Goal: Task Accomplishment & Management: Manage account settings

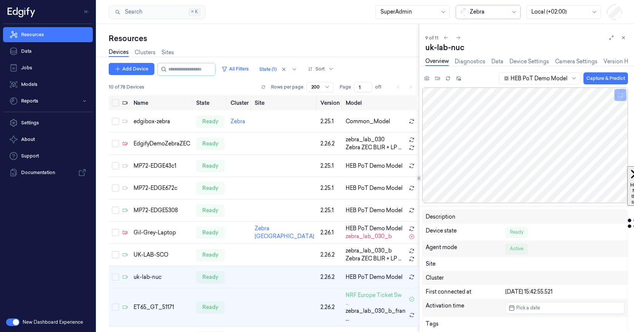
scroll to position [9, 0]
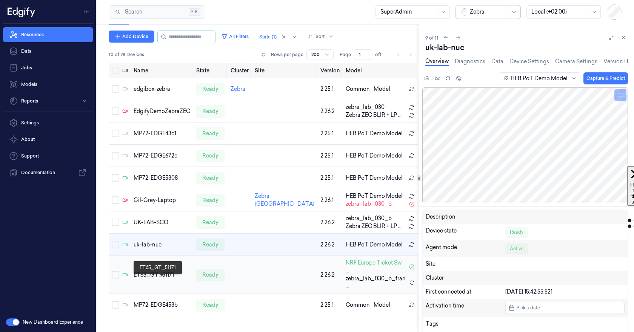
click at [146, 279] on div "ET65_GT_51171" at bounding box center [162, 275] width 57 height 8
click at [155, 279] on div "ET65_GT_51171" at bounding box center [162, 275] width 57 height 8
click at [626, 38] on icon at bounding box center [623, 37] width 5 height 5
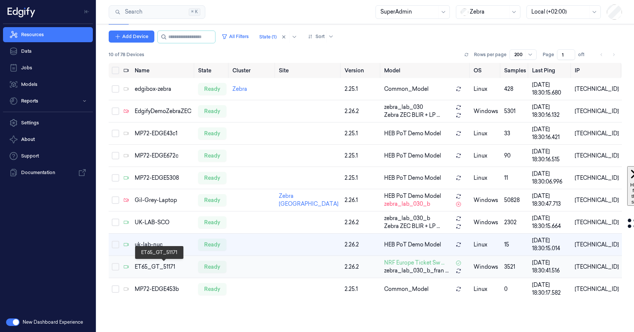
click at [149, 268] on div "ET65_GT_51171" at bounding box center [163, 267] width 57 height 8
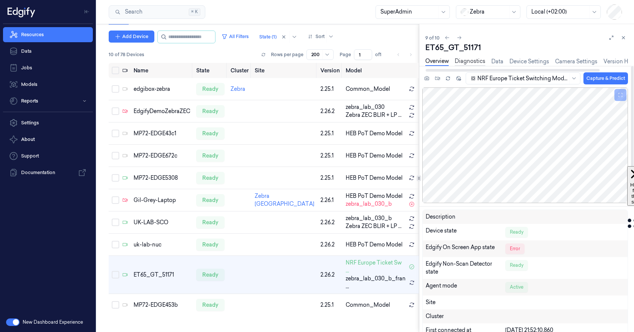
click at [469, 61] on link "Diagnostics" at bounding box center [470, 61] width 31 height 9
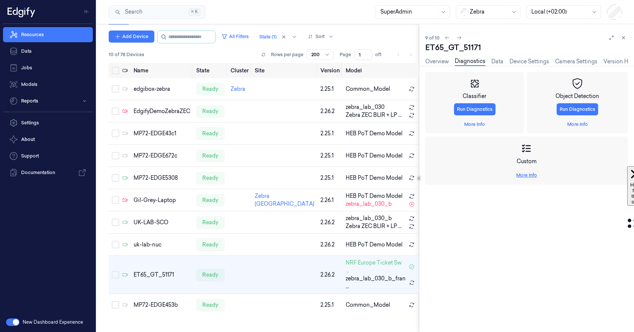
click at [524, 175] on link "More Info" at bounding box center [526, 175] width 21 height 7
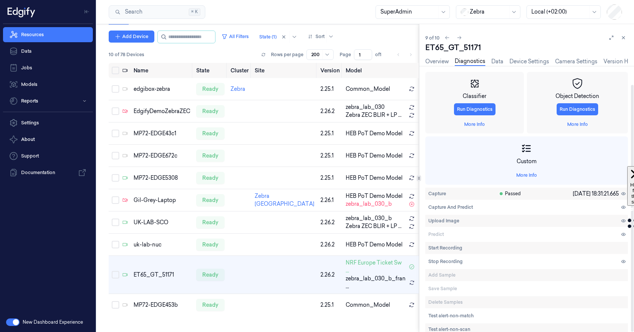
scroll to position [20, 0]
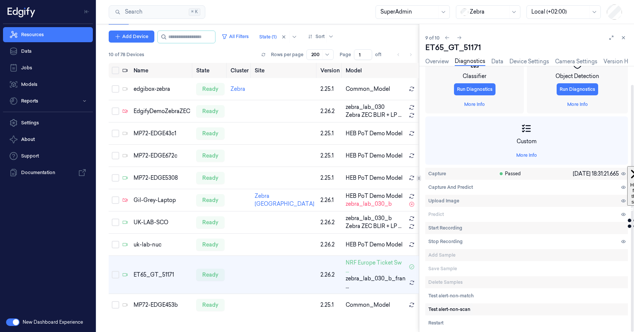
click at [456, 311] on span "Test alert-non-scan" at bounding box center [449, 309] width 42 height 7
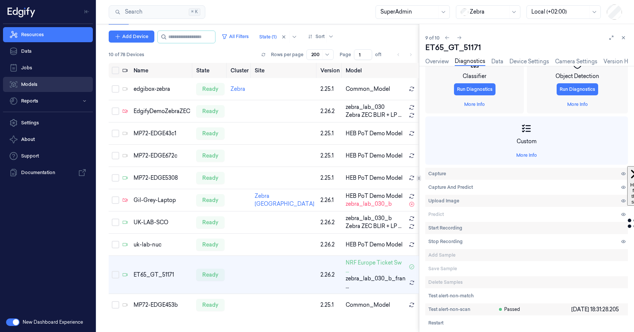
click at [34, 88] on link "Models" at bounding box center [48, 84] width 90 height 15
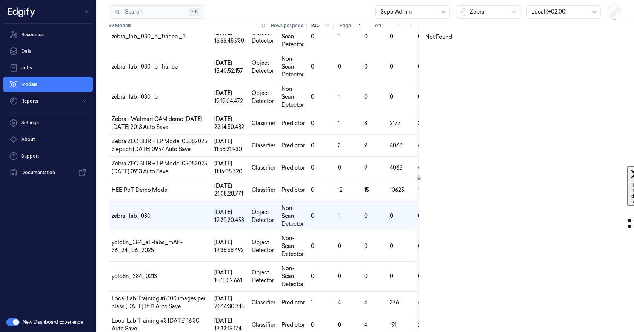
scroll to position [56, 0]
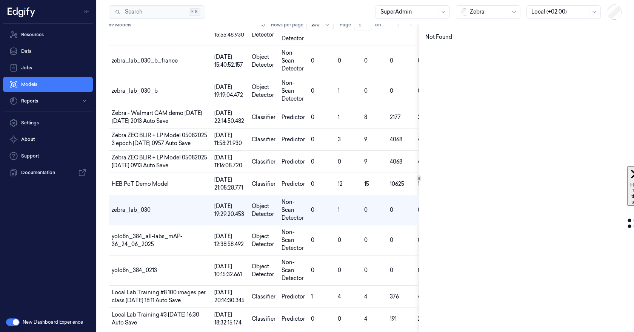
click at [13, 320] on button "button" at bounding box center [13, 323] width 14 height 8
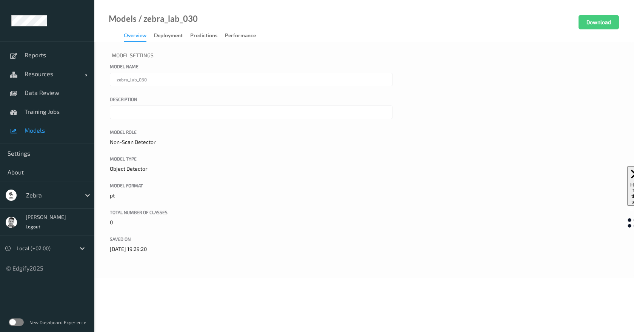
click at [60, 130] on span "Models" at bounding box center [56, 131] width 62 height 8
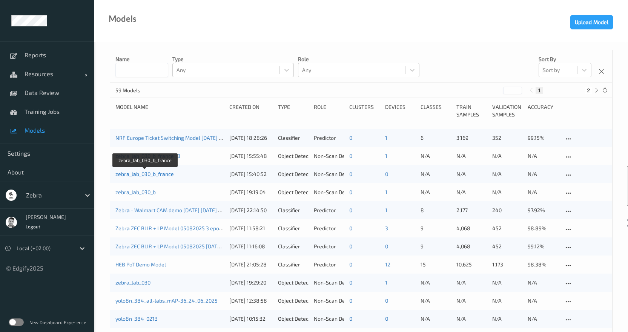
click at [162, 173] on link "zebra_lab_030_b_france" at bounding box center [144, 174] width 58 height 6
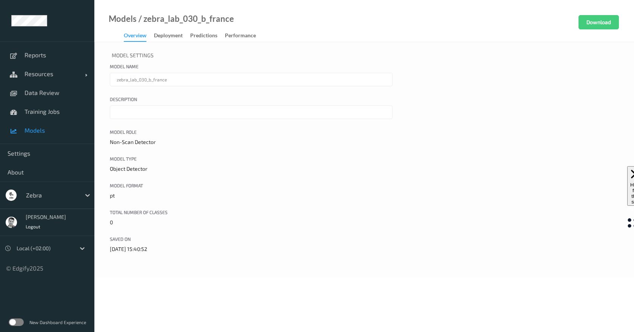
click at [45, 132] on span "Models" at bounding box center [56, 131] width 62 height 8
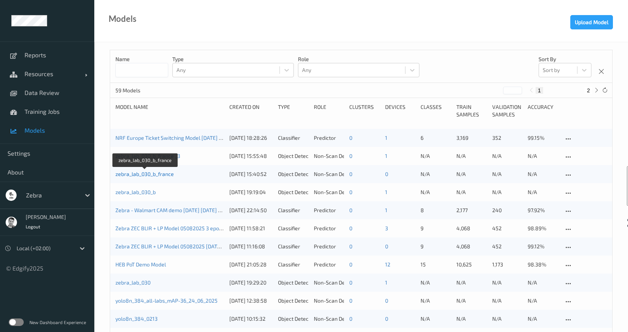
click at [163, 176] on link "zebra_lab_030_b_france" at bounding box center [144, 174] width 58 height 6
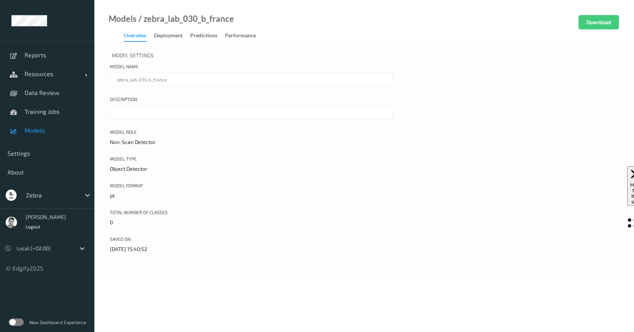
click at [174, 41] on div "Overview Deployment Predictions Performance" at bounding box center [194, 36] width 140 height 11
click at [173, 35] on div "Deployment" at bounding box center [168, 36] width 29 height 9
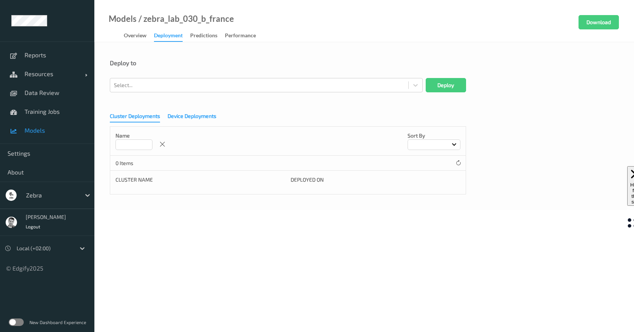
click at [183, 114] on div "Device Deployments" at bounding box center [192, 116] width 49 height 9
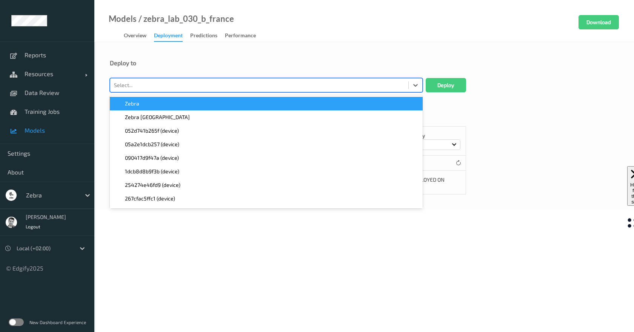
click at [245, 86] on div at bounding box center [259, 85] width 291 height 9
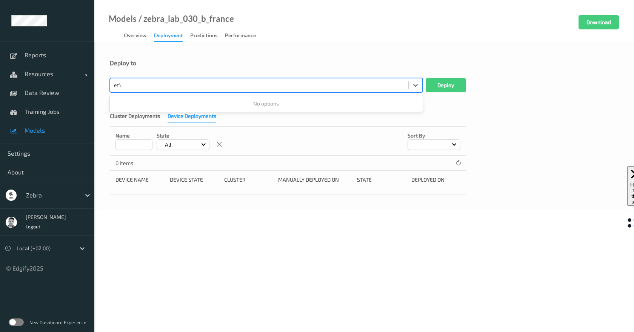
type input "et"
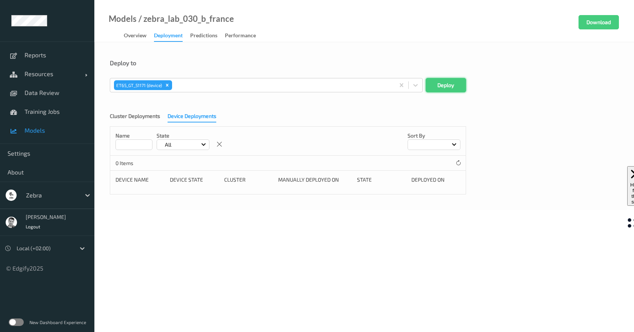
click at [438, 88] on button "Deploy" at bounding box center [446, 85] width 40 height 14
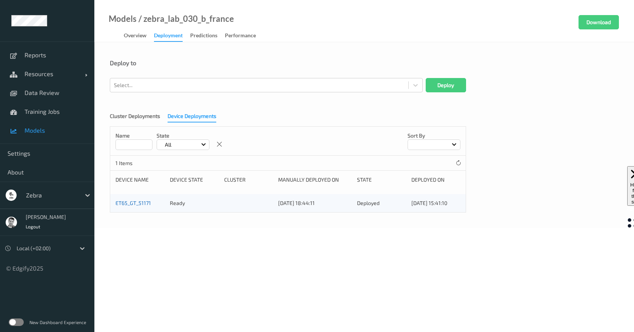
click at [138, 202] on link "ET65_GT_51171" at bounding box center [132, 203] width 35 height 6
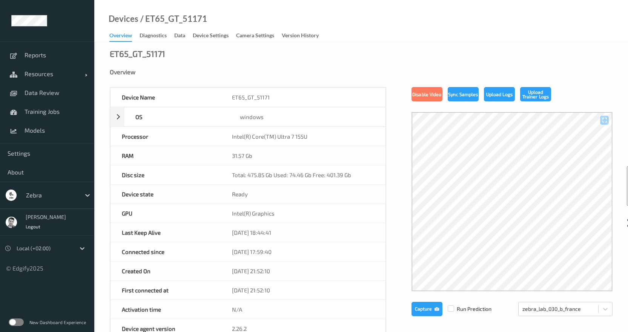
click at [17, 322] on label at bounding box center [16, 323] width 15 height 8
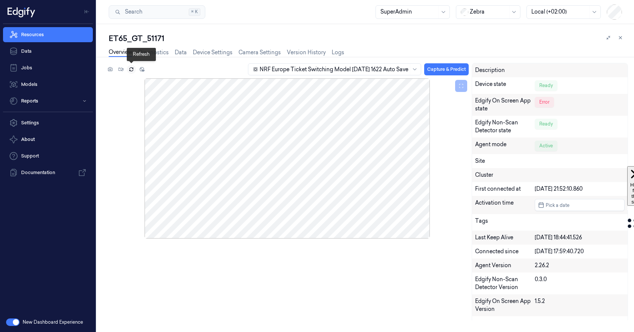
click at [129, 71] on icon at bounding box center [131, 69] width 5 height 5
click at [114, 72] on button at bounding box center [110, 69] width 9 height 9
click at [295, 74] on div "NRF Europe Ticket Switching Model [DATE] 1622 Auto Save" at bounding box center [334, 69] width 149 height 11
click at [306, 84] on div "zebra_lab_030_b_france" at bounding box center [280, 85] width 74 height 8
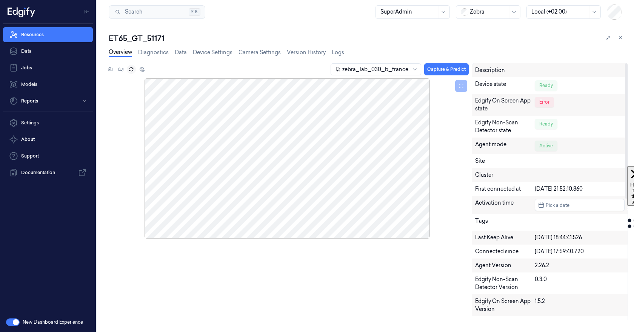
click at [455, 76] on div "zebra_lab_030_b_france Capture & Predict" at bounding box center [287, 70] width 363 height 15
click at [449, 65] on button "Capture & Predict" at bounding box center [446, 69] width 45 height 12
click at [212, 53] on link "Device Settings" at bounding box center [213, 52] width 40 height 9
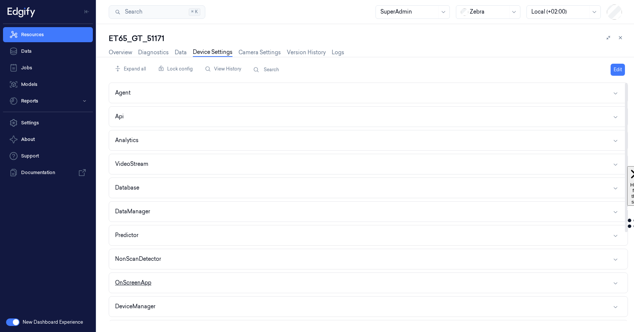
click at [217, 277] on button "OnScreenApp" at bounding box center [368, 283] width 519 height 20
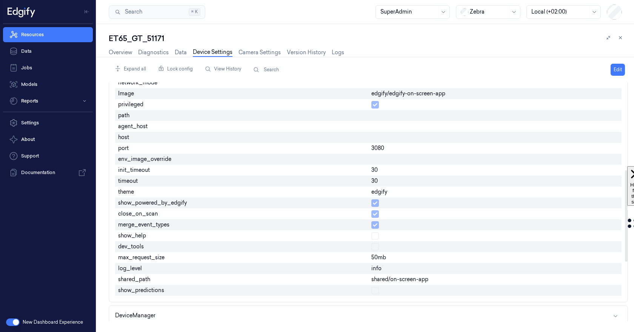
scroll to position [227, 0]
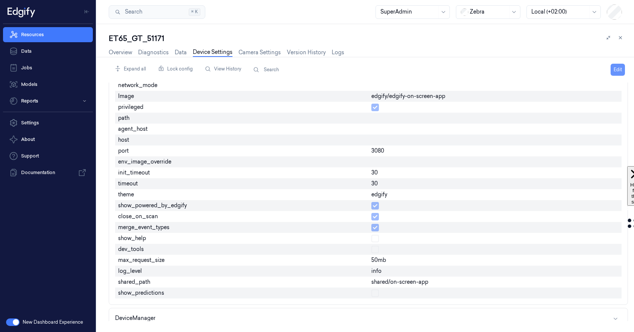
click at [615, 66] on button "Edit" at bounding box center [618, 70] width 14 height 12
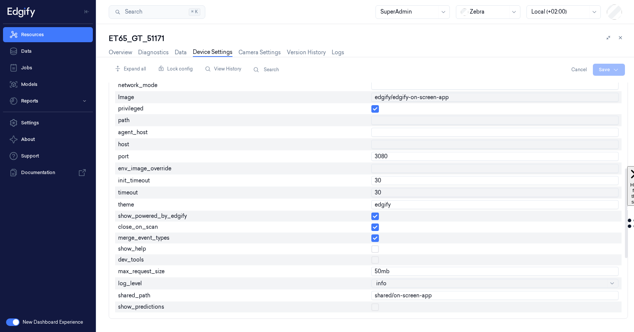
click at [374, 227] on button "button" at bounding box center [375, 228] width 8 height 8
click at [373, 239] on button "button" at bounding box center [375, 239] width 8 height 8
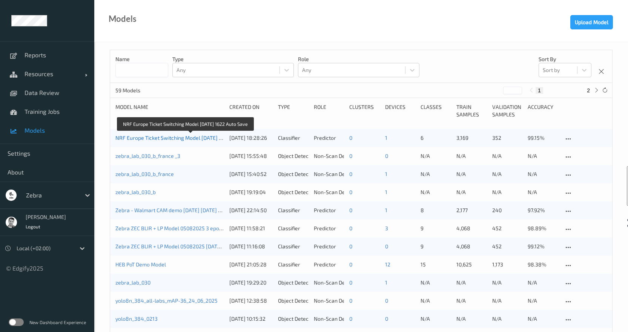
click at [154, 141] on link "NRF Europe Ticket Switching Model [DATE] 1622 Auto Save" at bounding box center [185, 138] width 140 height 6
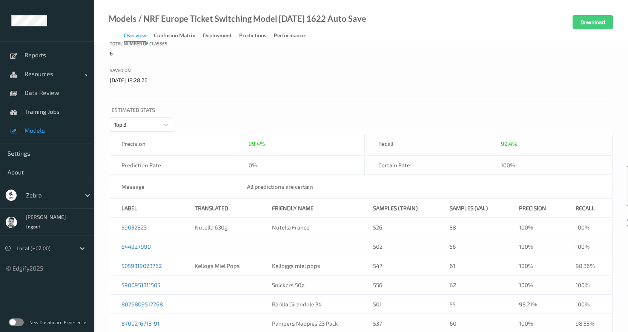
scroll to position [205, 0]
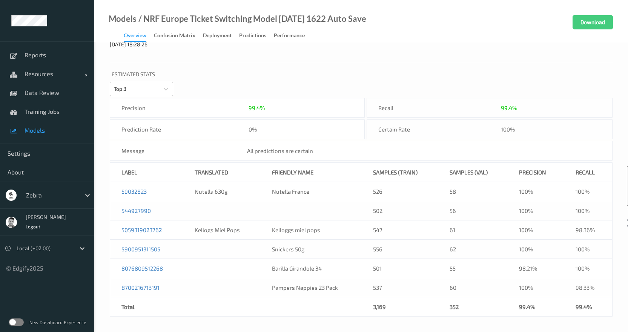
click at [33, 128] on span "Models" at bounding box center [56, 131] width 62 height 8
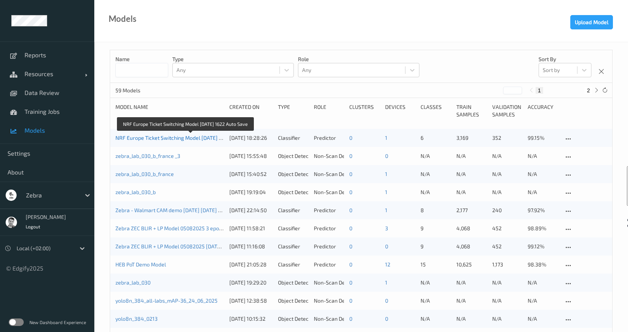
click at [143, 138] on link "NRF Europe Ticket Switching Model [DATE] 1622 Auto Save" at bounding box center [185, 138] width 140 height 6
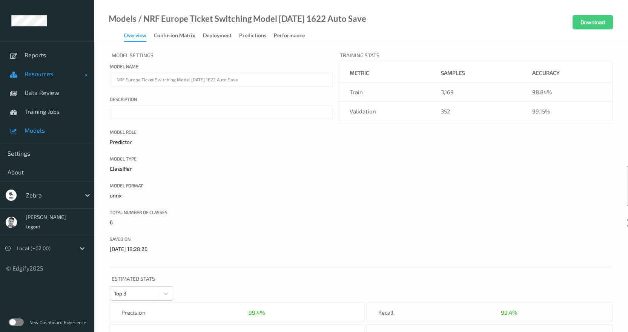
click at [32, 74] on span "Resources" at bounding box center [55, 74] width 60 height 8
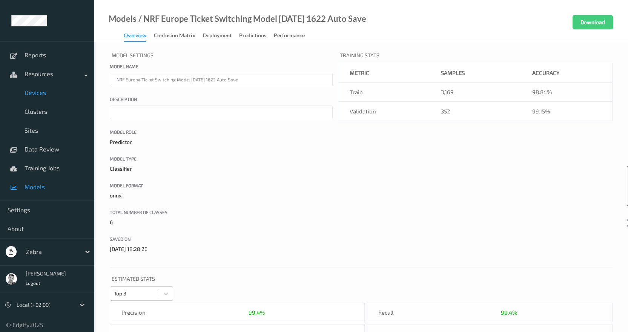
click at [39, 94] on span "Devices" at bounding box center [56, 93] width 62 height 8
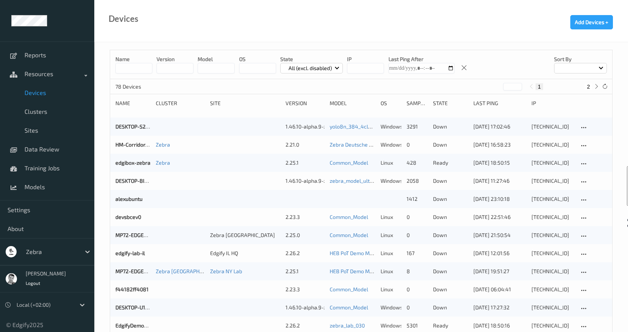
click at [295, 69] on p "All (excl. disabled)" at bounding box center [310, 69] width 49 height 8
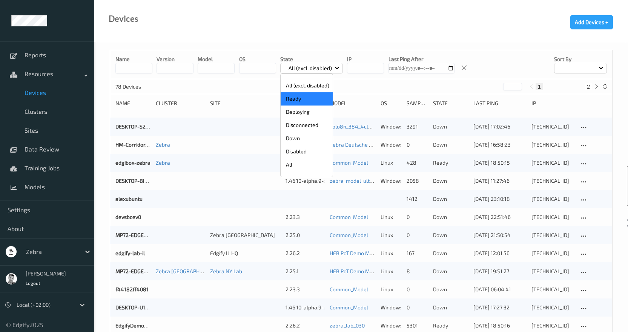
click at [303, 98] on p "Ready" at bounding box center [307, 98] width 52 height 13
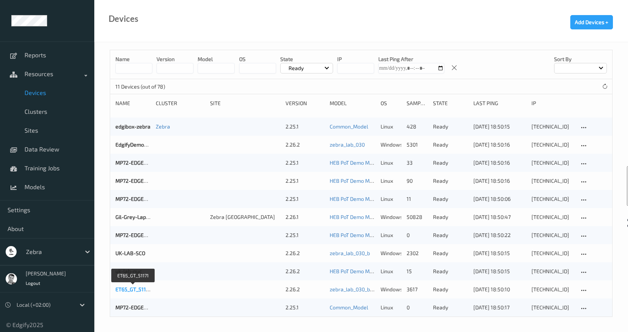
click at [145, 292] on link "ET65_GT_51171" at bounding box center [132, 289] width 35 height 6
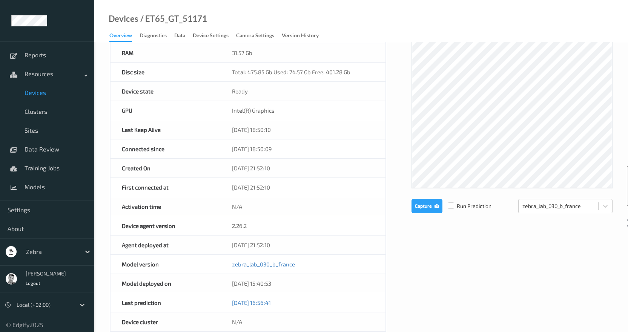
scroll to position [16, 0]
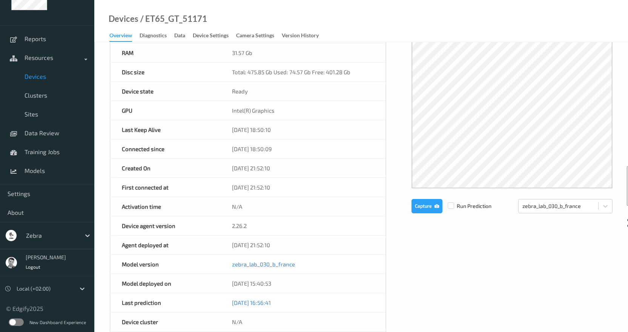
click at [13, 321] on label at bounding box center [16, 323] width 15 height 8
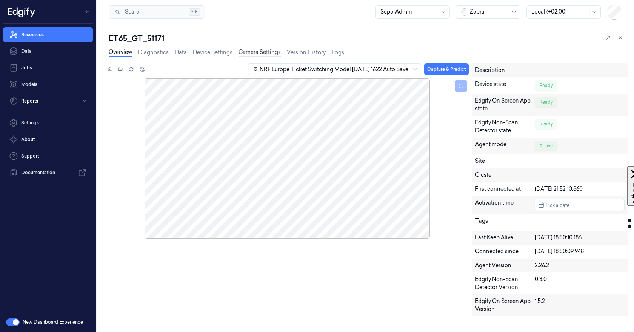
click at [259, 51] on link "Camera Settings" at bounding box center [260, 52] width 42 height 9
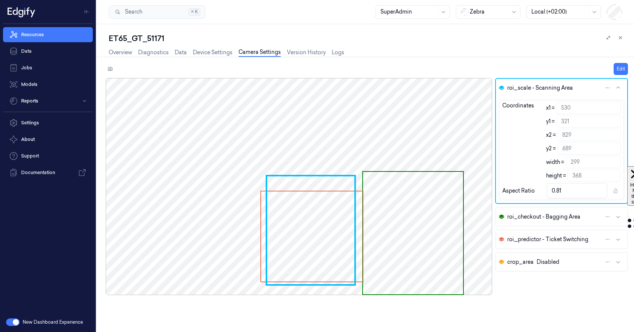
click at [613, 65] on div "Edit" at bounding box center [367, 69] width 522 height 12
click at [620, 68] on button "Edit" at bounding box center [621, 69] width 14 height 12
click at [280, 217] on div "Use the arrow keys to move the crop selection area" at bounding box center [311, 230] width 90 height 111
click at [265, 214] on span "Use the arrow keys to move the crop selection area" at bounding box center [312, 237] width 102 height 90
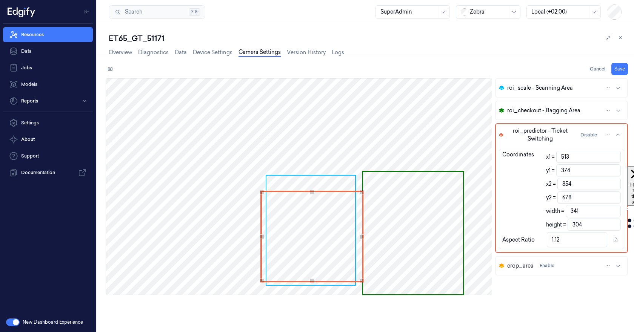
type input "514"
type input "375"
type input "340"
type input "303"
type input "377"
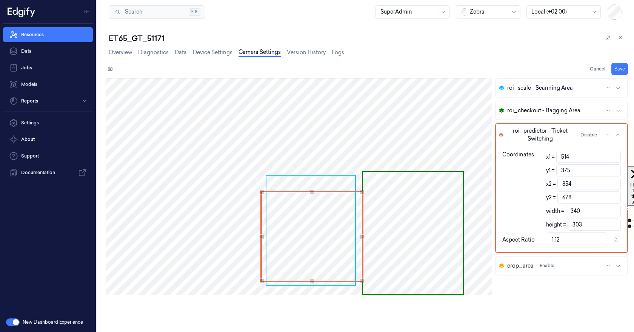
type input "301"
type input "1.13"
type input "516"
type input "338"
type input "1.12"
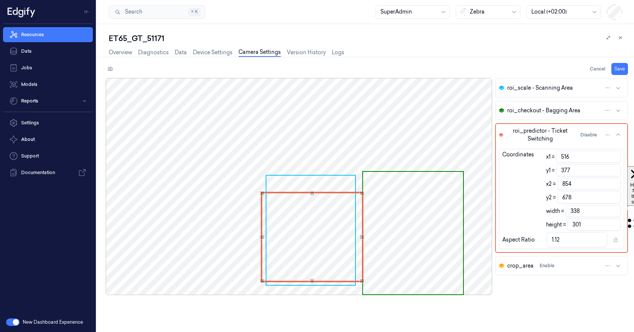
type input "517"
type input "378"
type input "337"
type input "300"
type input "518"
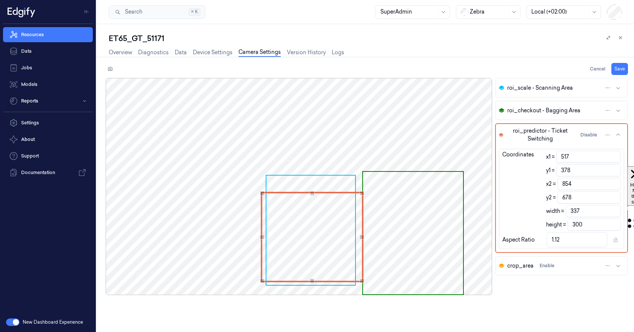
type input "379"
type input "336"
type input "299"
type input "380"
type input "298"
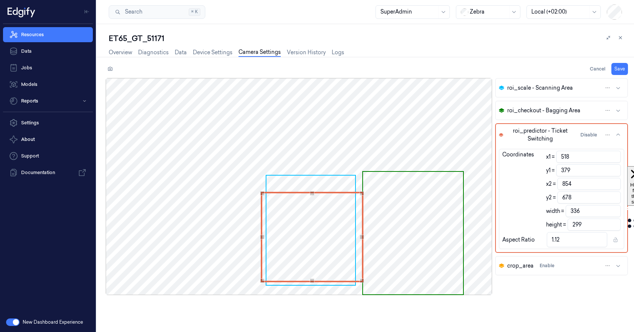
type input "1.13"
type input "519"
type input "335"
type input "1.12"
type input "521"
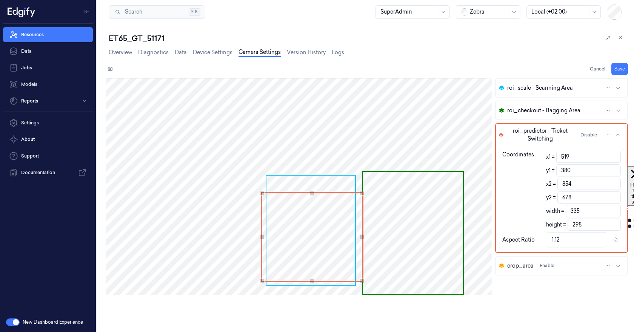
type input "333"
type input "522"
type input "382"
type input "332"
type input "296"
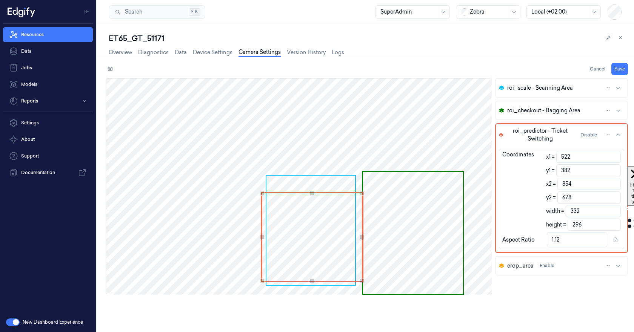
type input "523"
type input "331"
type input "383"
type input "295"
type input "524"
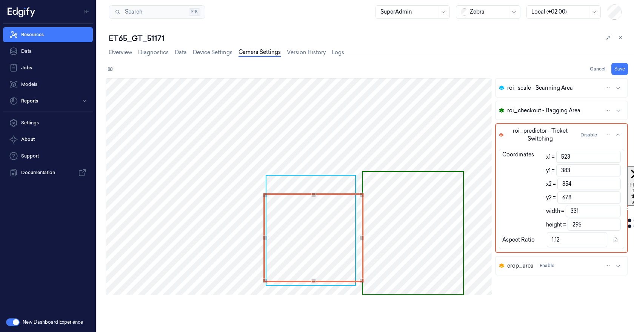
type input "384"
type input "330"
type input "294"
type input "385"
type input "293"
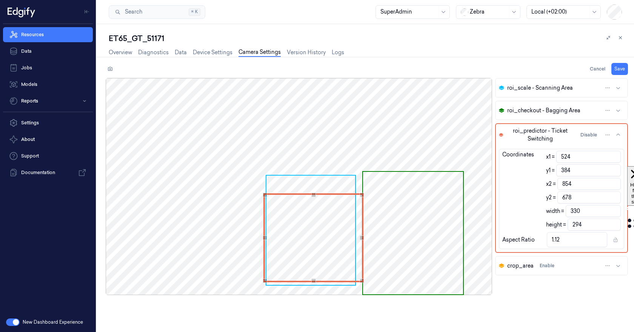
type input "1.13"
type input "527"
type input "388"
type input "327"
type input "290"
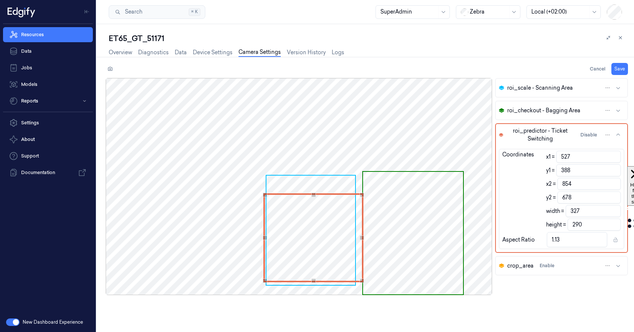
type input "389"
type input "289"
type input "528"
type input "390"
type input "326"
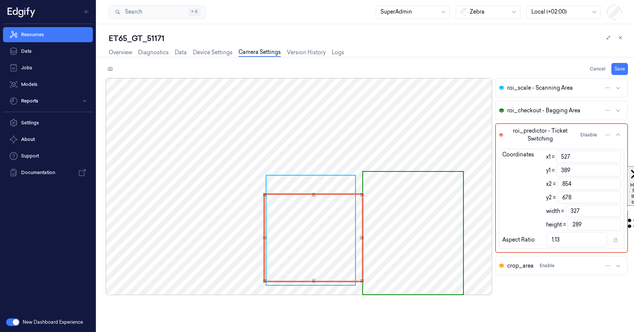
type input "288"
type input "529"
type input "392"
type input "325"
type input "286"
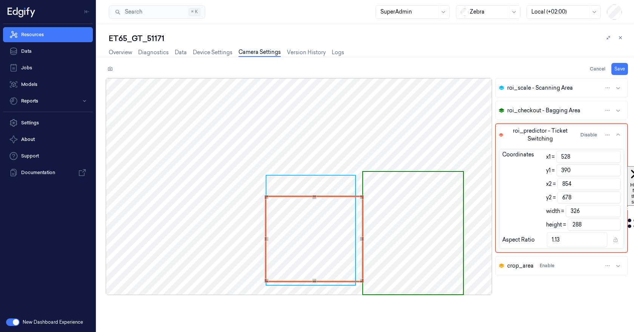
type input "1.14"
type input "531"
type input "323"
type input "1.13"
type input "532"
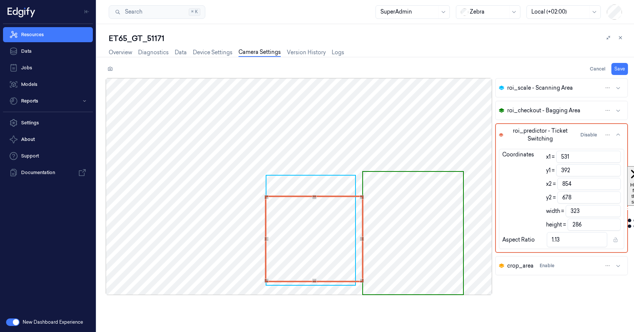
type input "393"
type input "322"
type input "285"
type input "394"
type input "284"
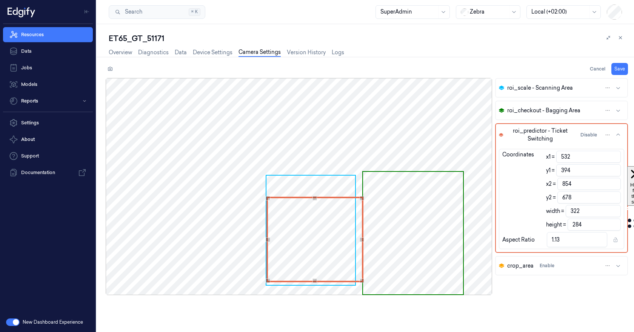
type input "533"
type input "321"
type input "534"
type input "395"
type input "320"
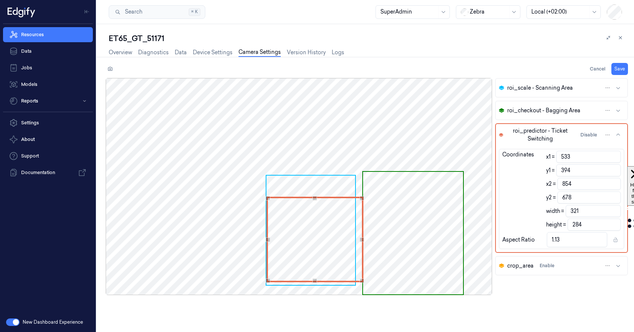
type input "283"
type input "536"
type input "318"
type input "1.12"
type input "397"
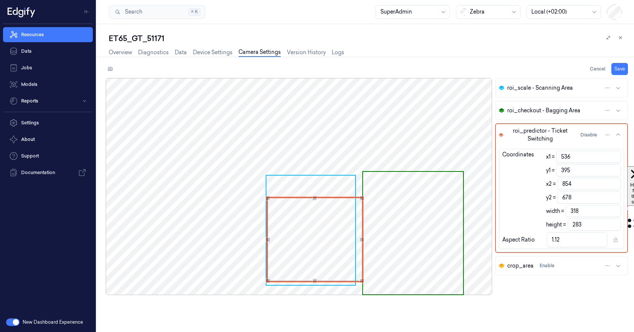
type input "281"
type input "1.13"
click at [268, 200] on div "Use the arrow keys to move the north west drag handle to change the crop select…" at bounding box center [269, 199] width 5 height 5
type input "535"
type input "853"
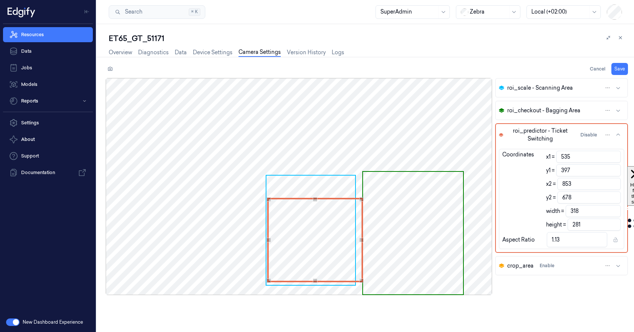
type input "396"
type input "677"
type input "534"
type input "852"
type input "395"
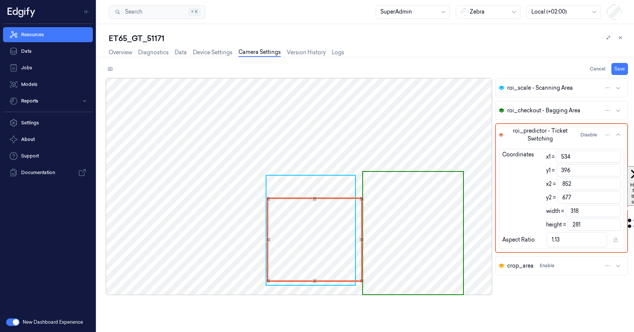
type input "676"
type input "532"
type input "850"
type input "527"
type input "392"
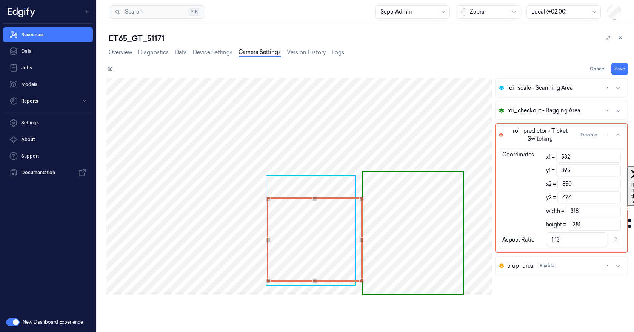
type input "845"
type input "673"
type input "524"
type input "388"
type input "842"
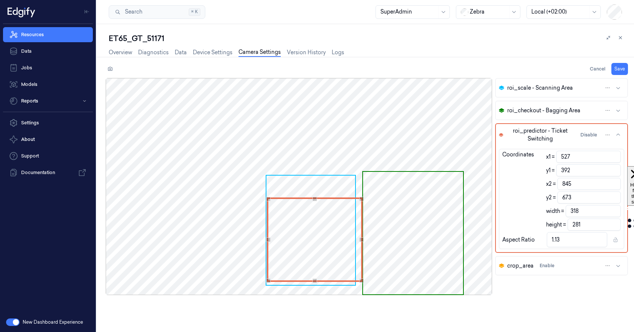
type input "669"
type input "521"
type input "839"
type input "387"
type input "668"
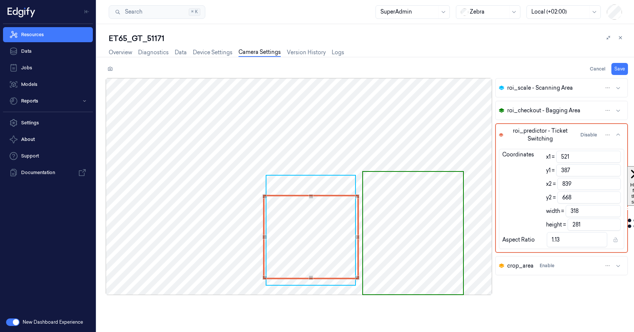
type input "522"
type input "840"
type input "524"
type input "388"
type input "842"
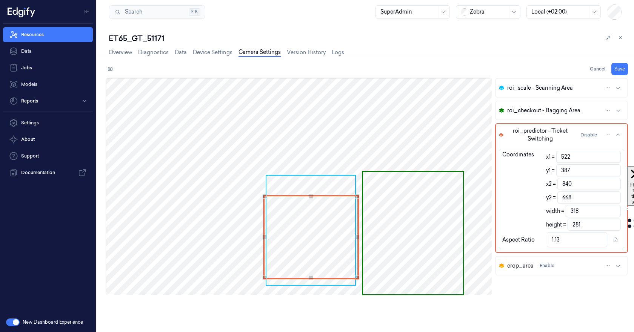
type input "669"
type input "525"
type input "390"
type input "843"
type input "671"
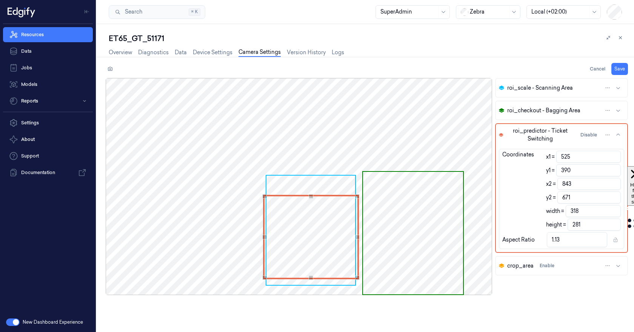
type input "526"
type input "844"
type input "527"
type input "845"
type input "391"
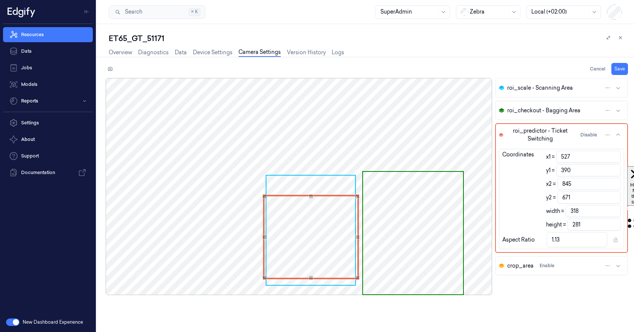
type input "672"
type input "529"
type input "847"
type input "390"
type input "671"
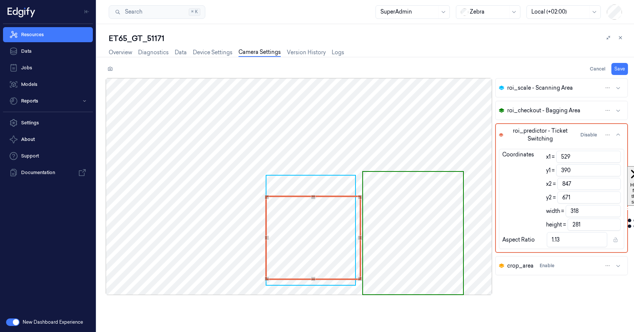
type input "388"
type input "669"
type input "387"
type input "668"
type input "386"
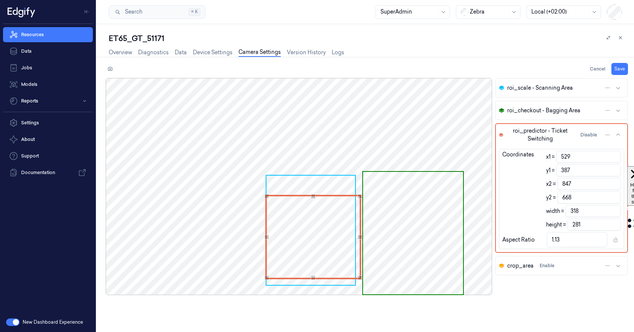
type input "667"
type input "385"
type input "666"
type input "383"
type input "664"
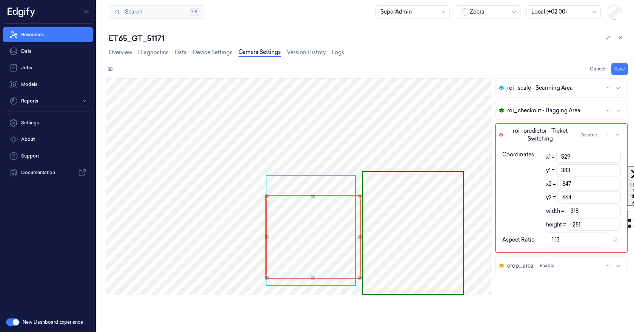
type input "382"
type input "663"
type input "530"
type input "848"
type input "381"
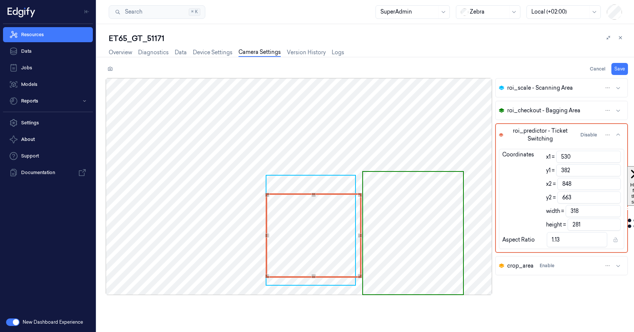
type input "662"
type input "380"
type input "661"
type input "378"
type input "659"
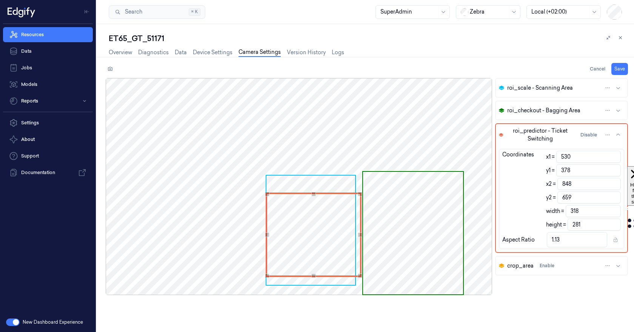
type input "377"
type input "658"
type input "376"
type input "657"
type input "375"
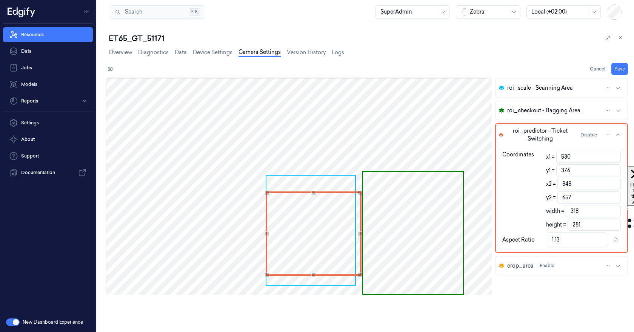
type input "656"
type input "373"
type input "654"
type input "372"
type input "653"
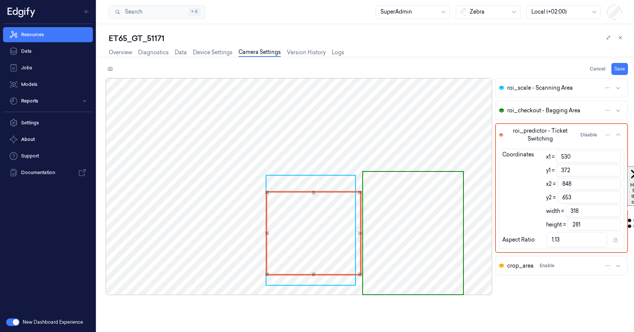
type input "371"
type input "652"
click at [293, 215] on div "Use the arrow keys to move the crop selection area" at bounding box center [314, 232] width 96 height 85
click at [403, 217] on span "Use the arrow keys to move the crop selection area" at bounding box center [413, 233] width 100 height 123
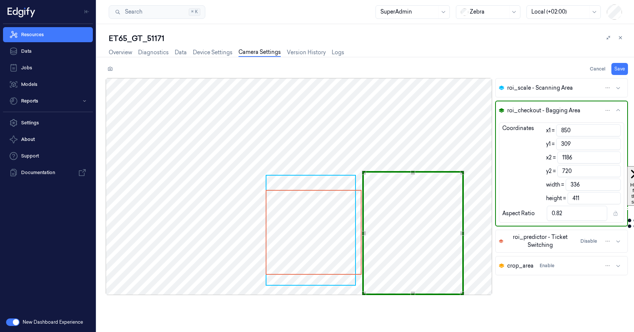
type input "1189"
type input "339"
type input "308"
type input "1190"
type input "340"
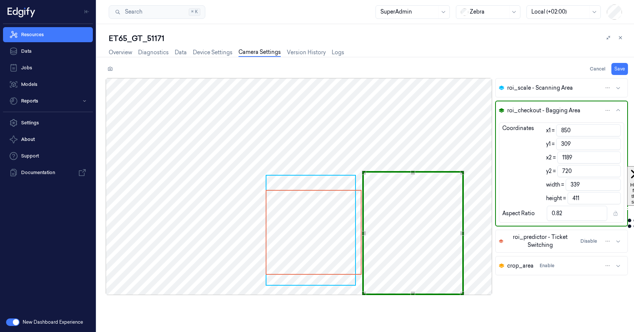
type input "412"
type input "0.83"
type input "305"
type input "1194"
type input "344"
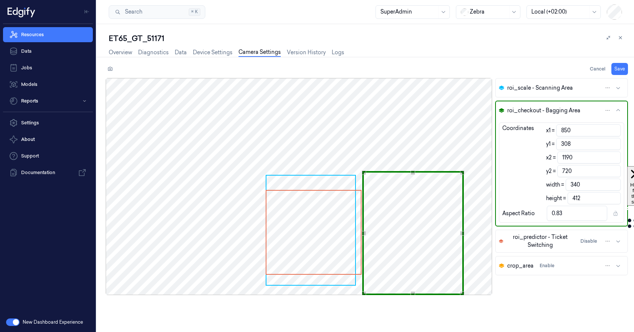
type input "415"
type input "1195"
type input "345"
type input "1196"
type input "346"
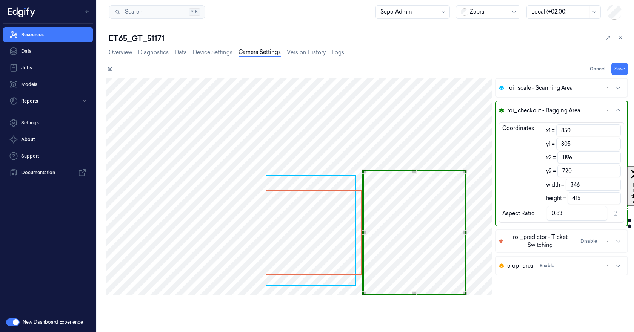
type input "1199"
type input "349"
type input "0.84"
type input "304"
type input "1200"
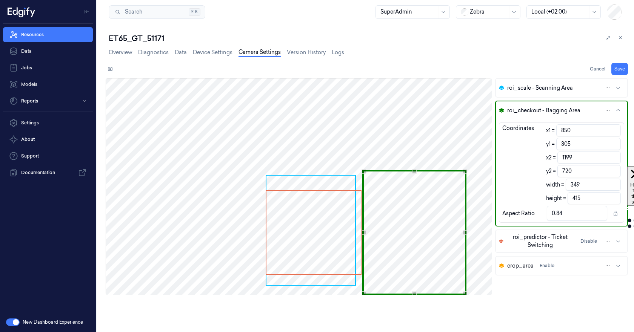
type input "350"
type input "416"
type input "1201"
type input "351"
type input "1202"
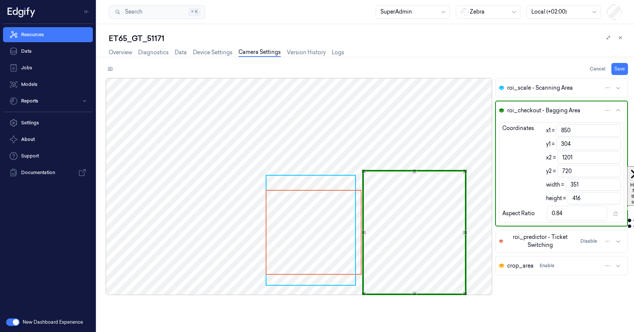
type input "352"
type input "0.85"
type input "1204"
type input "354"
type input "1205"
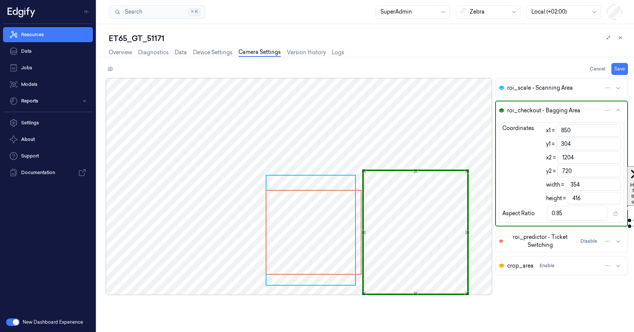
type input "355"
type input "1206"
type input "356"
type input "0.86"
type input "1207"
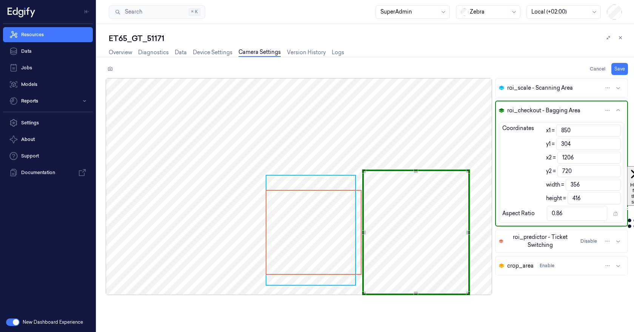
type input "357"
type input "1209"
type input "359"
type input "1210"
type input "360"
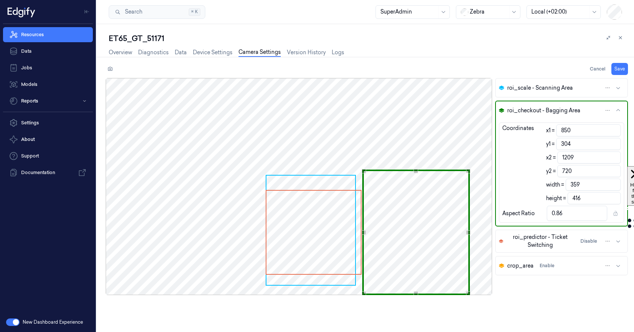
type input "0.87"
type input "1211"
type input "361"
type input "1212"
type input "362"
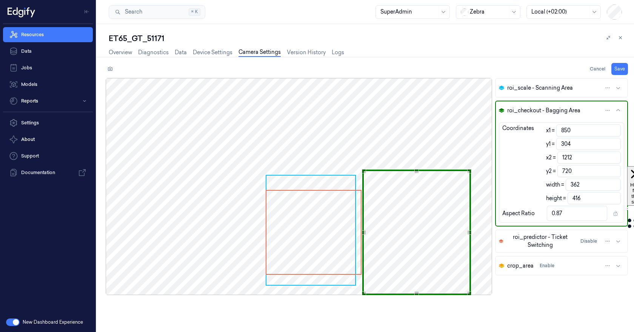
type input "1215"
type input "365"
type input "0.88"
type input "1216"
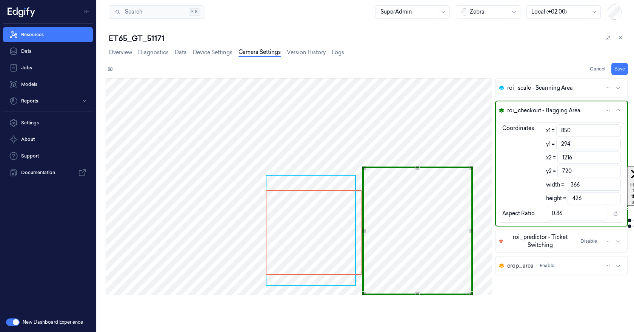
click at [471, 170] on div "Use the arrow keys to move the north east drag handle to change the crop select…" at bounding box center [471, 168] width 5 height 5
click at [364, 232] on div "Use the up and down arrow keys to move the west drag handle to change the crop …" at bounding box center [364, 231] width 5 height 5
click at [365, 232] on div "Use the up and down arrow keys to move the west drag handle to change the crop …" at bounding box center [365, 231] width 5 height 5
click at [619, 73] on button "Save" at bounding box center [619, 69] width 17 height 12
click at [117, 50] on link "Overview" at bounding box center [120, 52] width 23 height 9
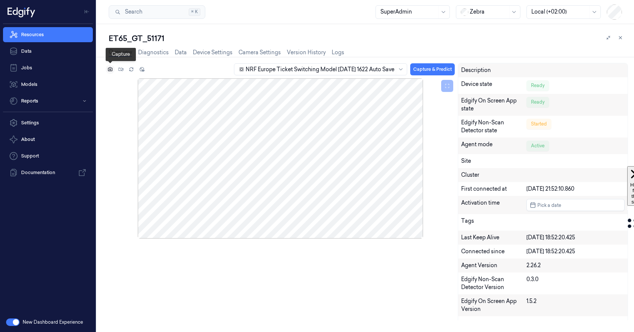
click at [113, 69] on button at bounding box center [110, 69] width 9 height 9
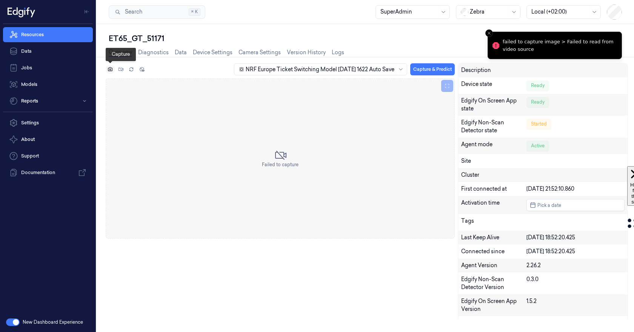
click at [114, 69] on button at bounding box center [110, 69] width 9 height 9
click at [133, 71] on icon at bounding box center [131, 69] width 5 height 5
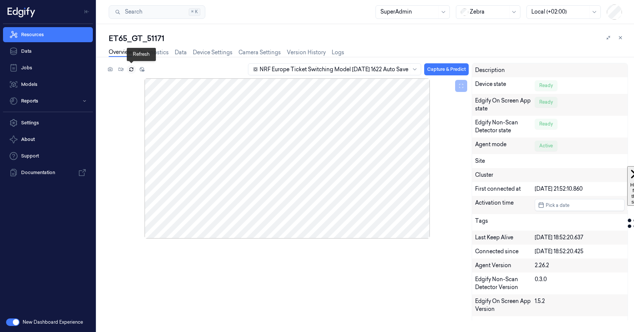
click at [132, 72] on icon at bounding box center [131, 69] width 5 height 5
click at [248, 50] on link "Camera Settings" at bounding box center [260, 52] width 42 height 9
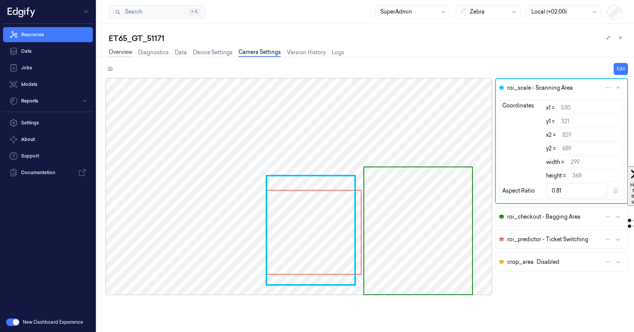
click at [126, 57] on link "Overview" at bounding box center [120, 52] width 23 height 9
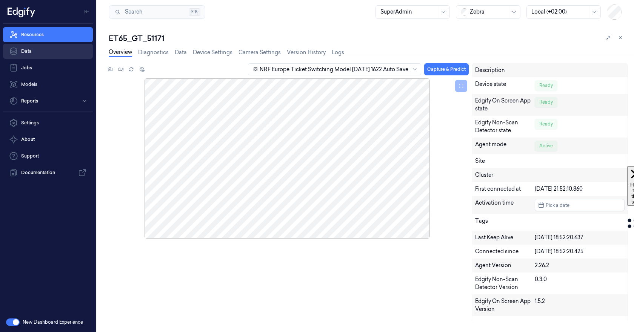
click at [20, 51] on link "Data" at bounding box center [48, 51] width 90 height 15
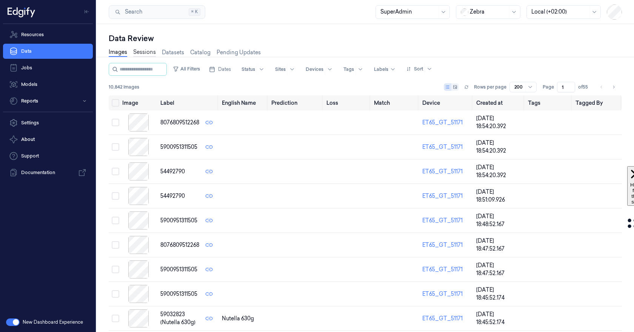
click at [146, 52] on link "Sessions" at bounding box center [144, 52] width 23 height 9
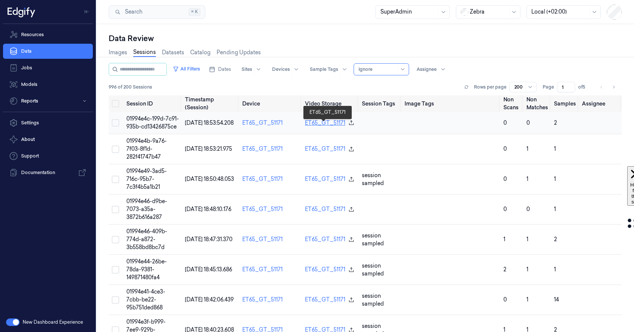
click at [318, 127] on link "ET65_GT_51171" at bounding box center [325, 123] width 40 height 8
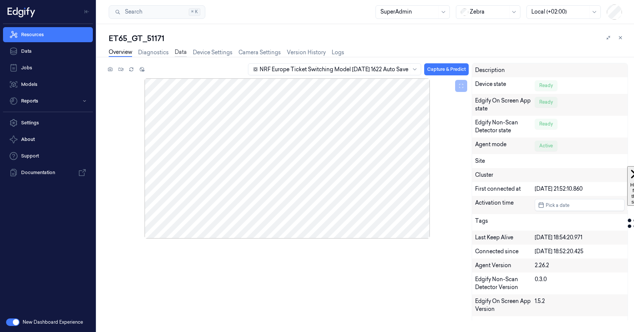
click at [185, 55] on link "Data" at bounding box center [181, 52] width 12 height 9
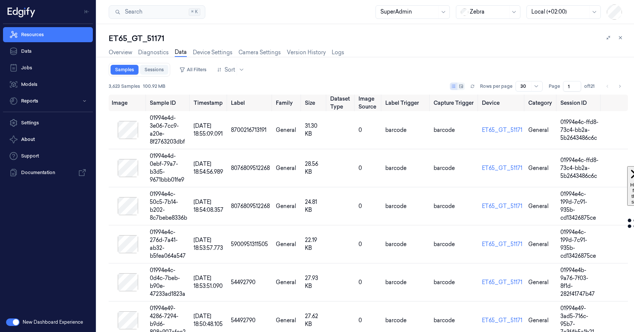
click at [160, 66] on link "Sessions" at bounding box center [154, 70] width 28 height 10
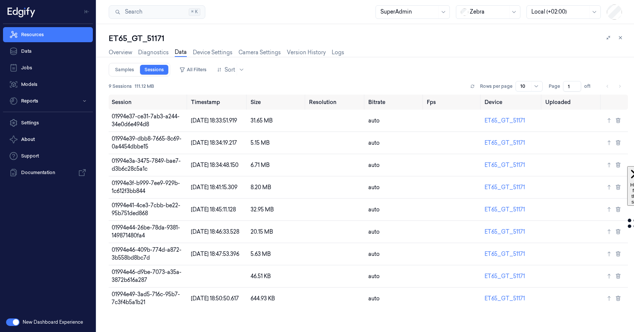
click at [134, 54] on div "Overview Diagnostics Data Device Settings Camera Settings Version History Logs" at bounding box center [226, 52] width 235 height 9
click at [132, 53] on link "Overview" at bounding box center [120, 52] width 23 height 9
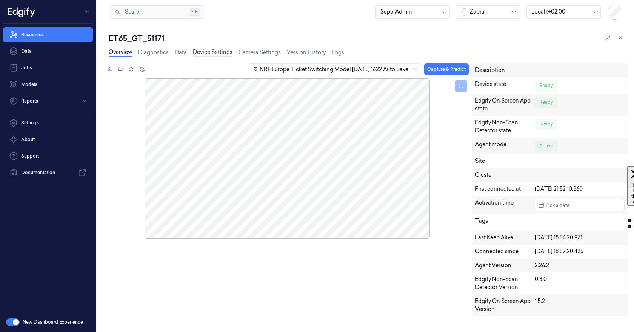
click at [213, 51] on link "Device Settings" at bounding box center [213, 52] width 40 height 9
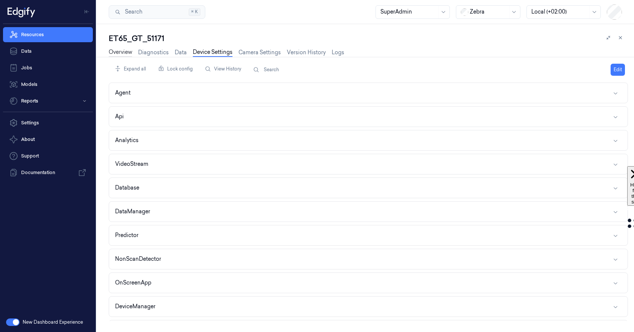
click at [131, 55] on link "Overview" at bounding box center [120, 52] width 23 height 9
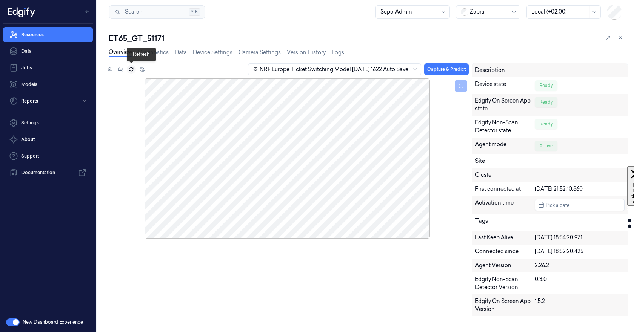
click at [133, 72] on icon at bounding box center [131, 69] width 5 height 5
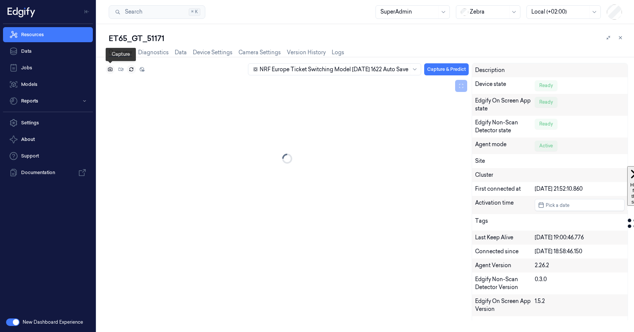
click at [110, 69] on icon at bounding box center [110, 69] width 5 height 5
click at [108, 72] on button at bounding box center [110, 69] width 9 height 9
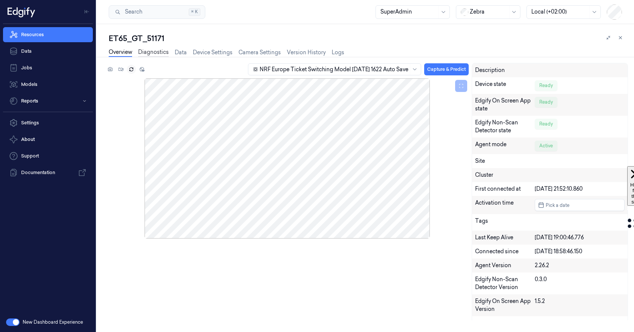
click at [168, 50] on link "Diagnostics" at bounding box center [153, 52] width 31 height 9
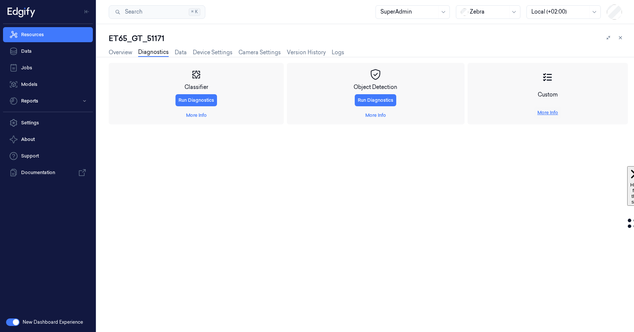
click at [537, 109] on link "More Info" at bounding box center [547, 112] width 21 height 7
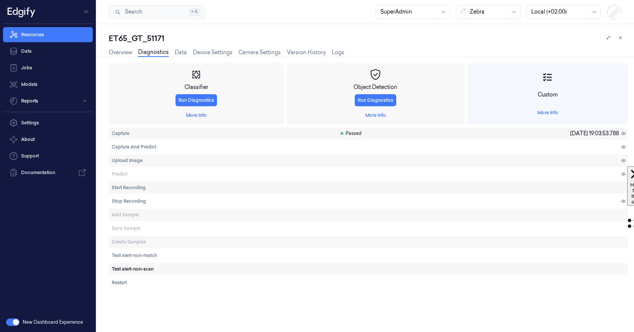
click at [150, 265] on button "Test alert-non-scan" at bounding box center [133, 269] width 48 height 12
click at [203, 51] on link "Device Settings" at bounding box center [213, 52] width 40 height 9
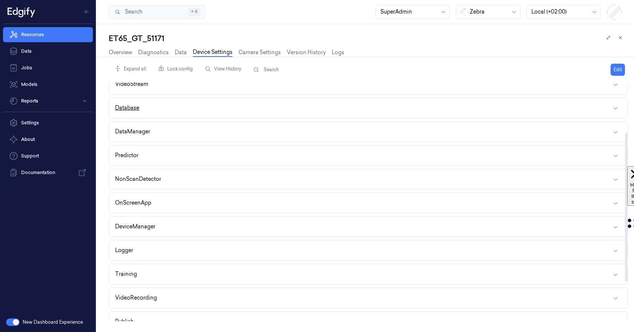
scroll to position [80, 0]
click at [265, 183] on button "NonScanDetector" at bounding box center [368, 179] width 519 height 20
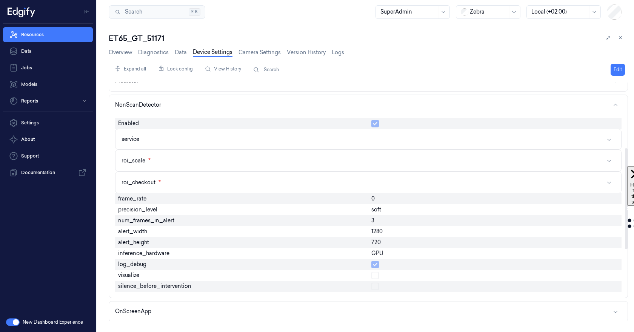
scroll to position [155, 0]
click at [613, 71] on button "Edit" at bounding box center [618, 70] width 14 height 12
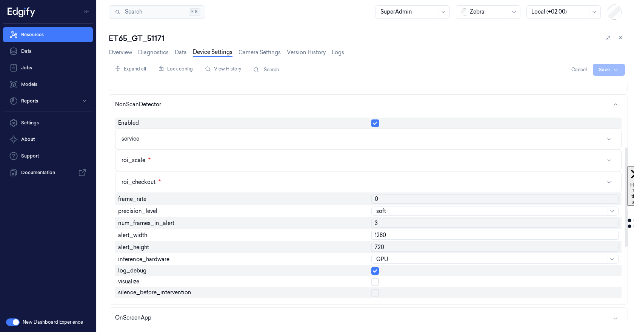
click at [374, 284] on button "button" at bounding box center [375, 283] width 8 height 8
click at [604, 71] on html "Resources Data Jobs Models Reports Settings About Support Documentation New Das…" at bounding box center [317, 166] width 634 height 332
click at [591, 87] on div "Save to this device" at bounding box center [589, 85] width 67 height 12
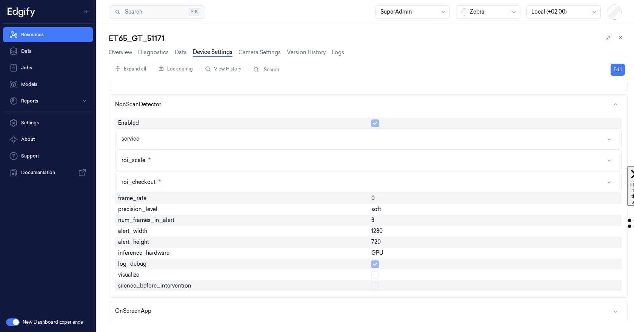
click at [133, 53] on div "Overview Diagnostics Data Device Settings Camera Settings Version History Logs" at bounding box center [226, 52] width 235 height 9
click at [121, 51] on link "Overview" at bounding box center [120, 52] width 23 height 9
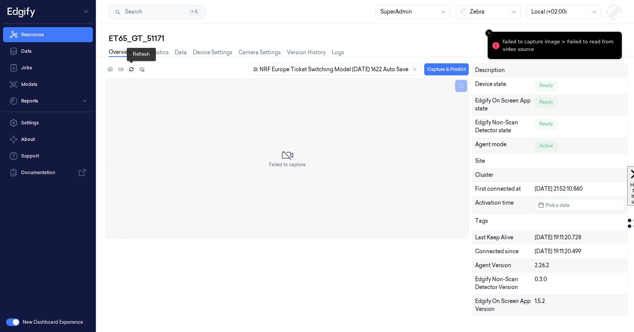
click at [131, 69] on icon at bounding box center [131, 69] width 5 height 5
click at [112, 72] on icon at bounding box center [110, 69] width 5 height 5
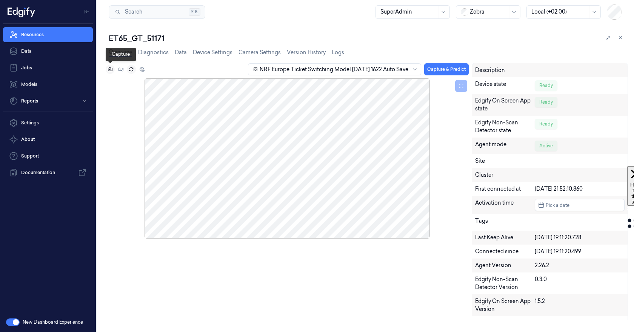
click at [112, 72] on icon at bounding box center [110, 69] width 5 height 5
click at [200, 49] on link "Device Settings" at bounding box center [213, 52] width 40 height 9
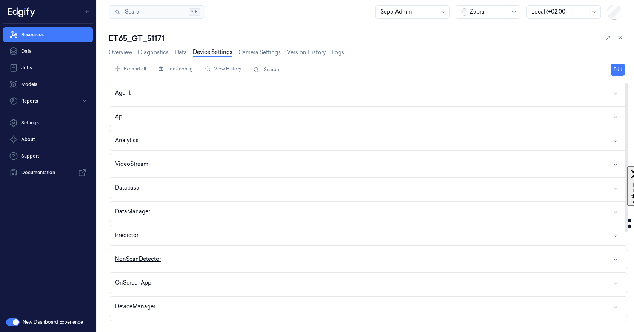
click at [206, 264] on button "NonScanDetector" at bounding box center [368, 259] width 519 height 20
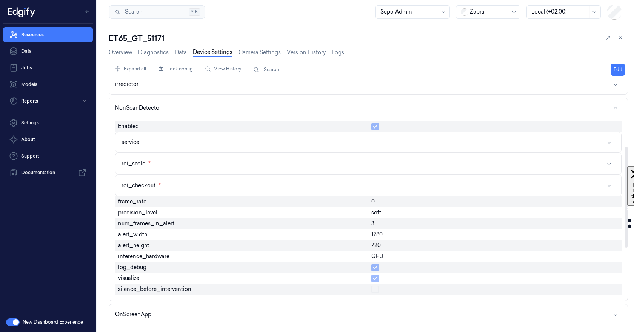
scroll to position [151, 0]
click at [215, 148] on button "service" at bounding box center [368, 143] width 506 height 20
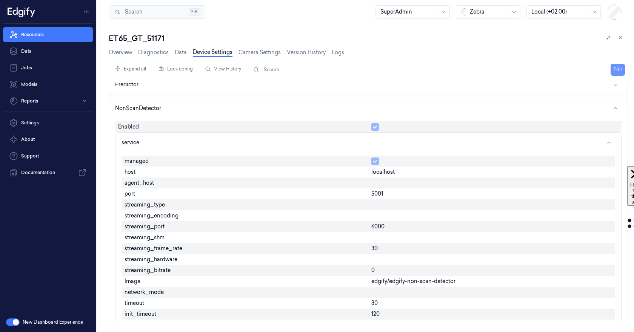
click at [616, 73] on button "Edit" at bounding box center [618, 70] width 14 height 12
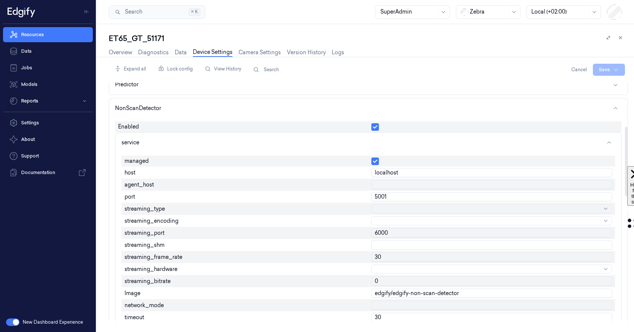
drag, startPoint x: 405, startPoint y: 253, endPoint x: 359, endPoint y: 257, distance: 46.2
click at [359, 257] on div "managed host localhost agent_host port 5001 streaming_type streaming_encoding s…" at bounding box center [369, 275] width 494 height 245
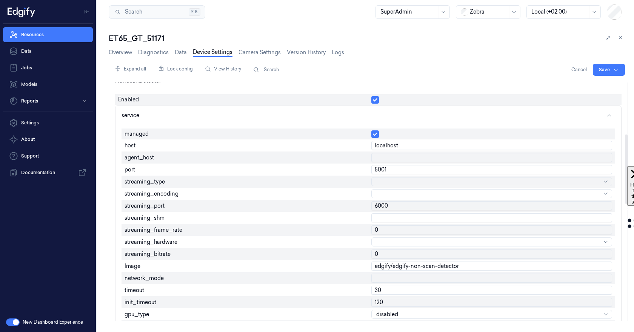
scroll to position [177, 0]
click at [602, 72] on html "Resources Data Jobs Models Reports Settings About Support Documentation New Das…" at bounding box center [317, 166] width 634 height 332
click at [576, 87] on div "Save to this device" at bounding box center [589, 85] width 67 height 12
